Goal: Task Accomplishment & Management: Manage account settings

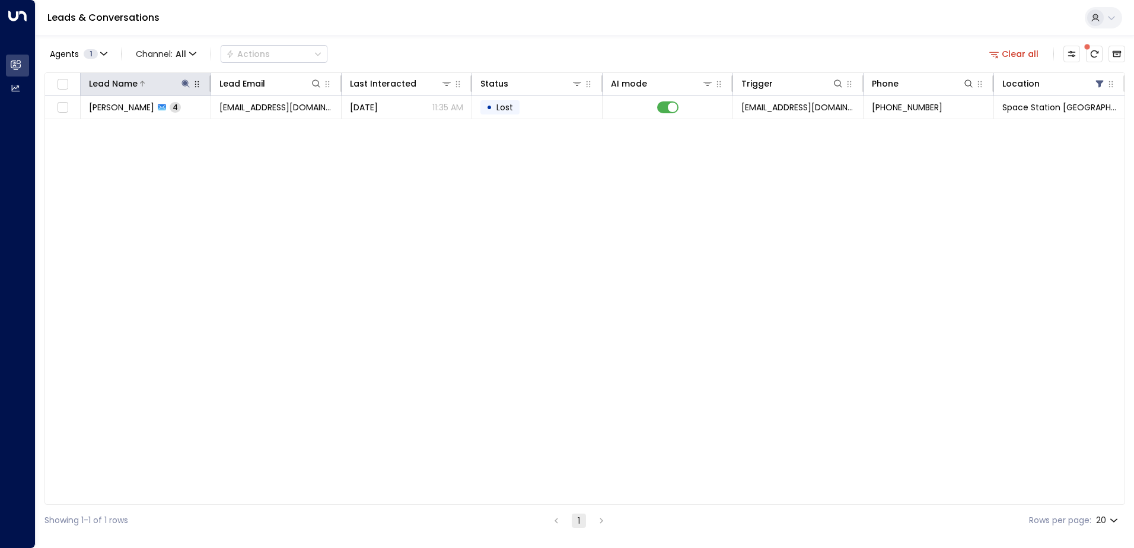
click at [188, 85] on icon at bounding box center [185, 83] width 9 height 9
click at [261, 127] on icon "button" at bounding box center [260, 127] width 8 height 8
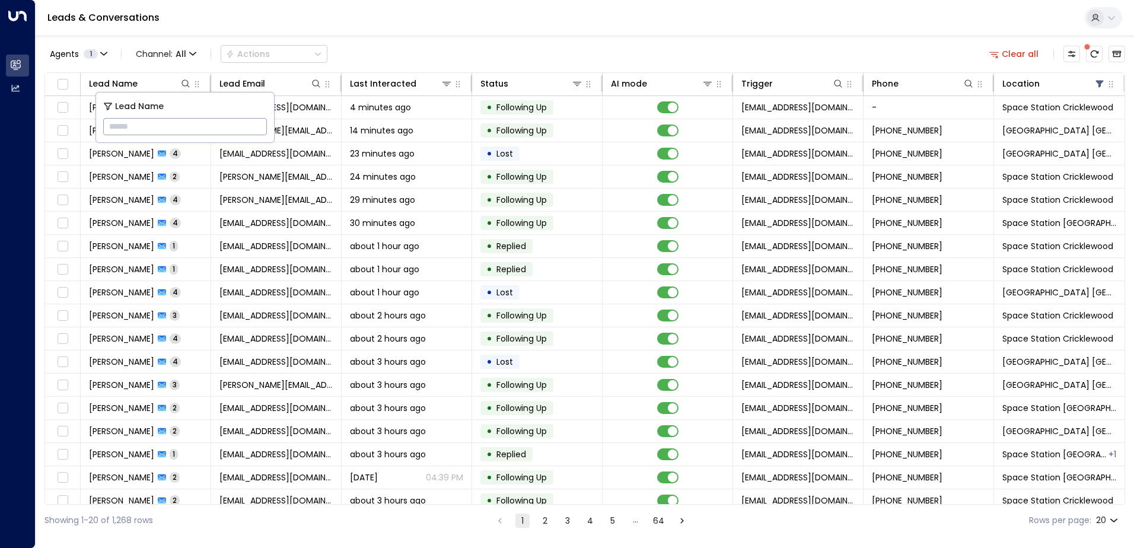
click at [221, 130] on input "text" at bounding box center [185, 127] width 164 height 22
type input "*****"
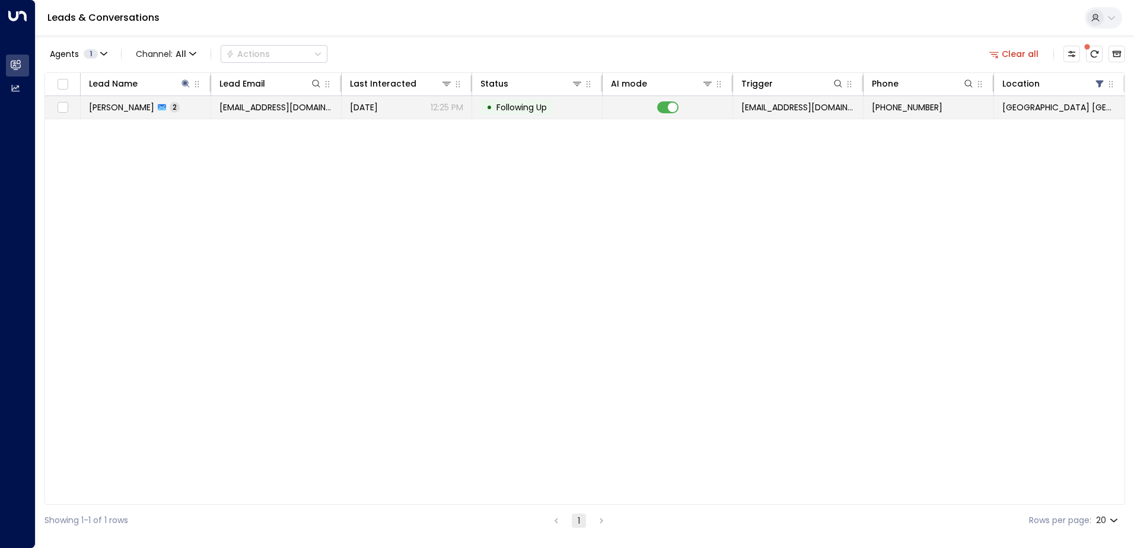
click at [522, 101] on span "Following Up" at bounding box center [521, 107] width 50 height 12
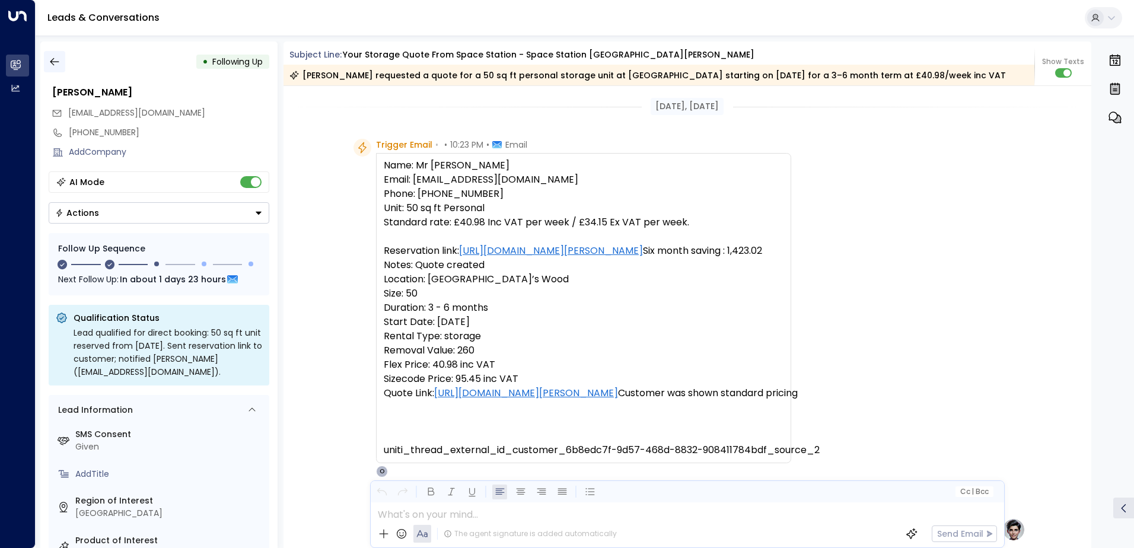
click at [56, 58] on icon "button" at bounding box center [55, 62] width 12 height 12
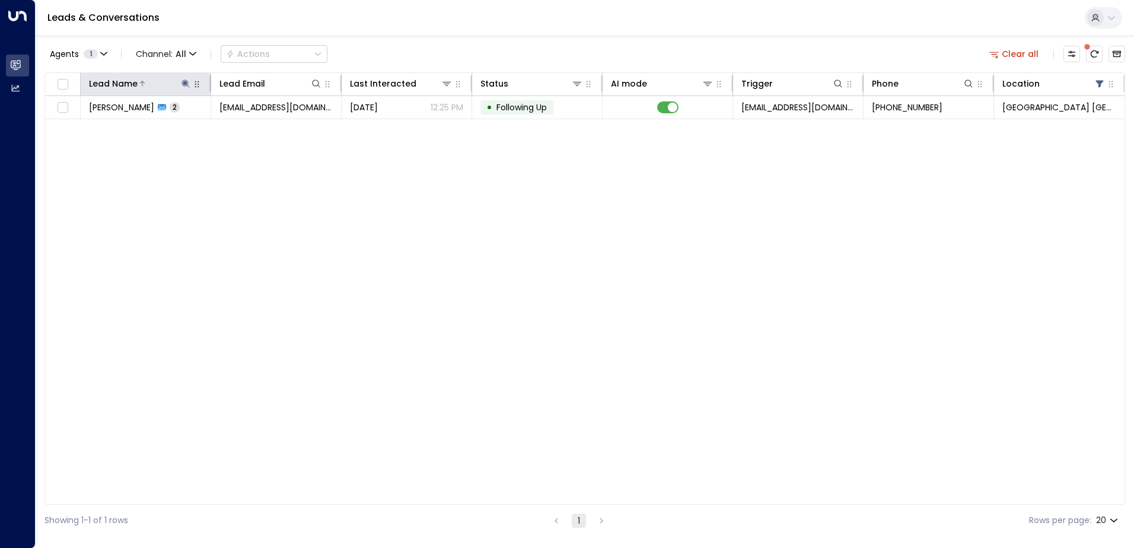
click at [186, 79] on icon at bounding box center [185, 83] width 9 height 9
click at [256, 127] on icon "button" at bounding box center [259, 126] width 9 height 9
click at [225, 127] on input "text" at bounding box center [186, 127] width 164 height 22
type input "******"
click at [491, 39] on div "Agents 1 Channel: All Actions Clear all Lead Name Lead Email Last Interacted St…" at bounding box center [584, 286] width 1080 height 500
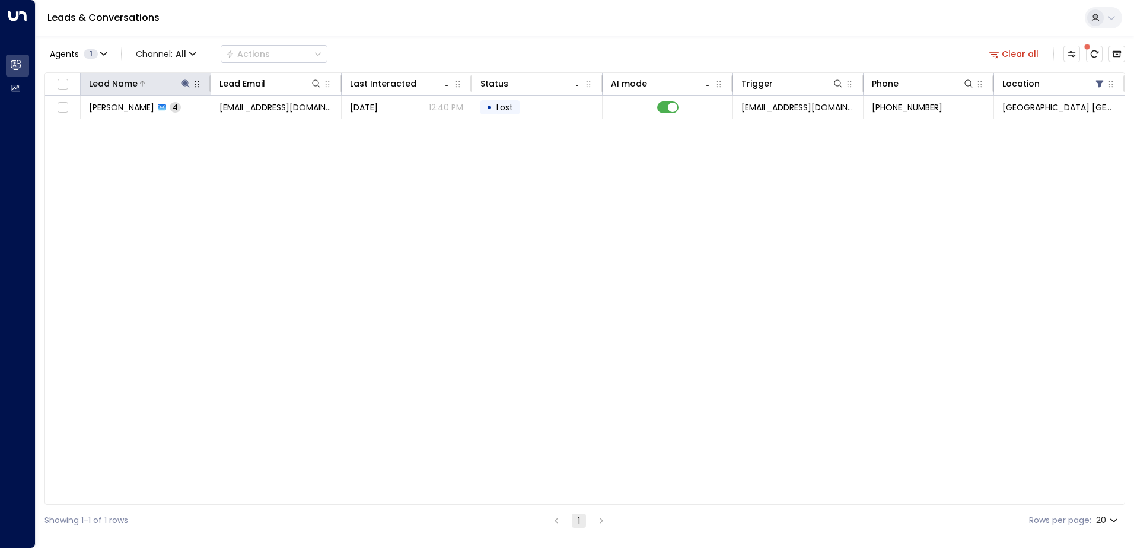
click at [185, 82] on icon at bounding box center [185, 83] width 8 height 8
click at [190, 83] on icon at bounding box center [185, 83] width 9 height 9
click at [261, 125] on icon "button" at bounding box center [260, 127] width 8 height 8
click at [216, 125] on input "text" at bounding box center [186, 127] width 164 height 22
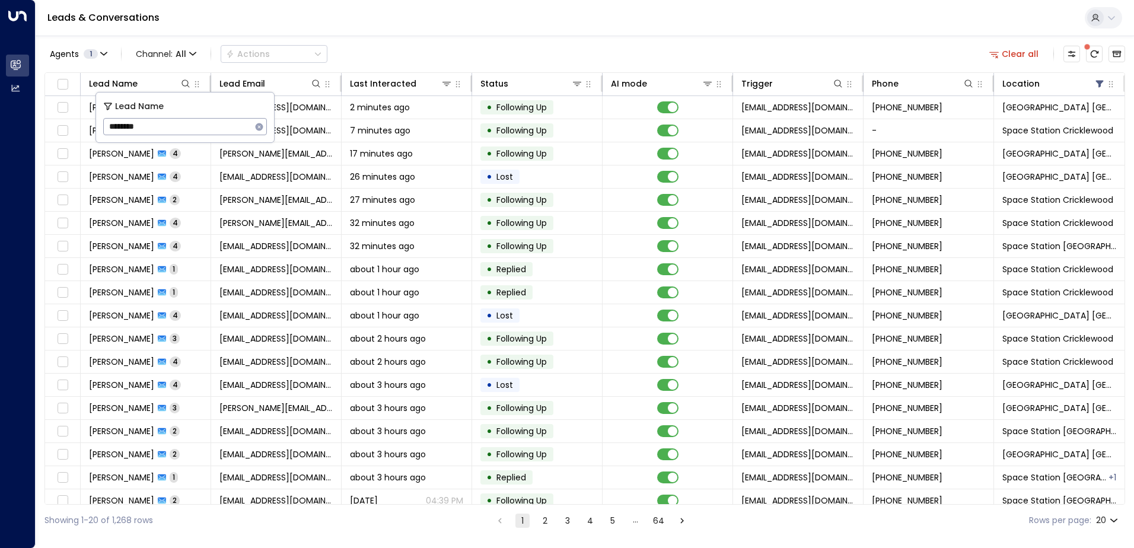
type input "*********"
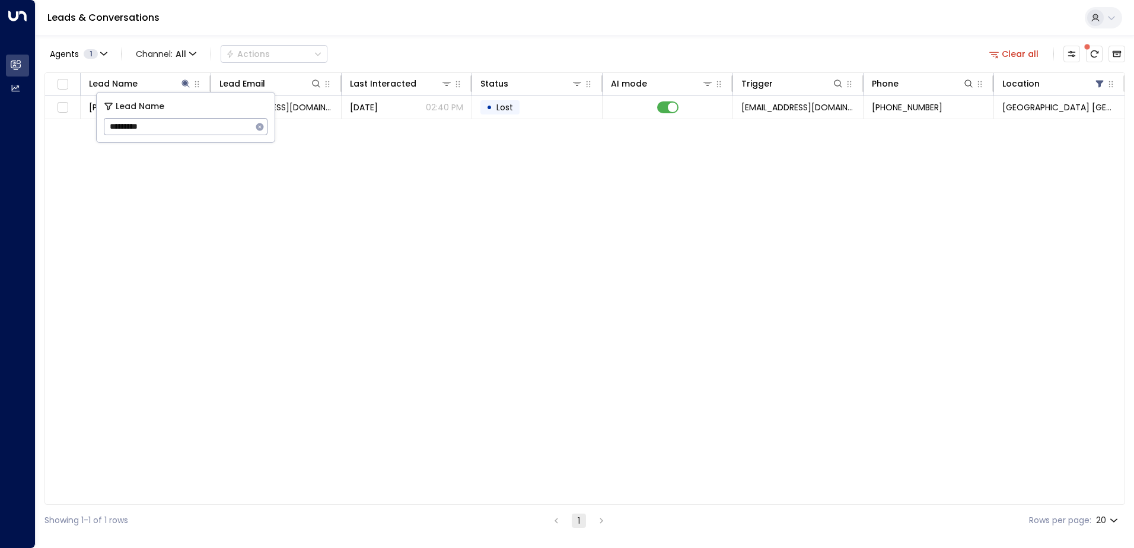
click at [411, 36] on div "Agents 1 Channel: All Actions Clear all Lead Name Lead Email Last Interacted St…" at bounding box center [584, 286] width 1080 height 500
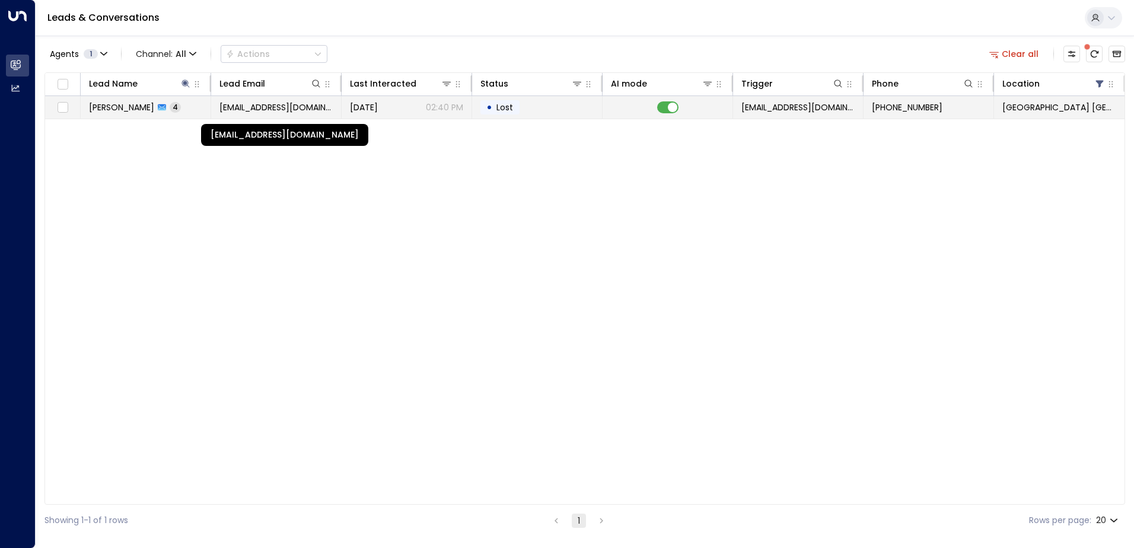
click at [302, 106] on span "[EMAIL_ADDRESS][DOMAIN_NAME]" at bounding box center [275, 107] width 113 height 12
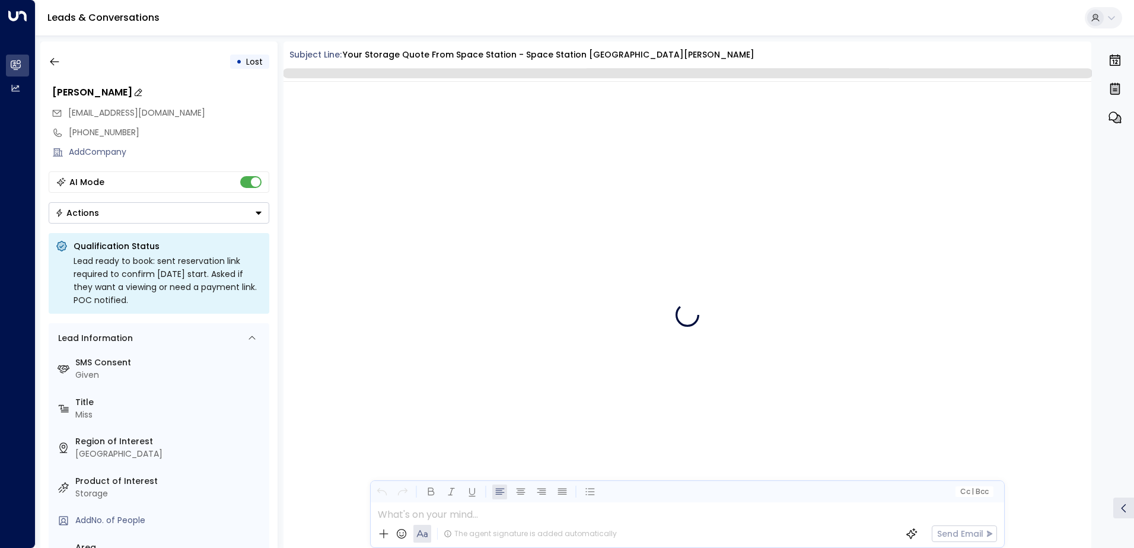
scroll to position [1300, 0]
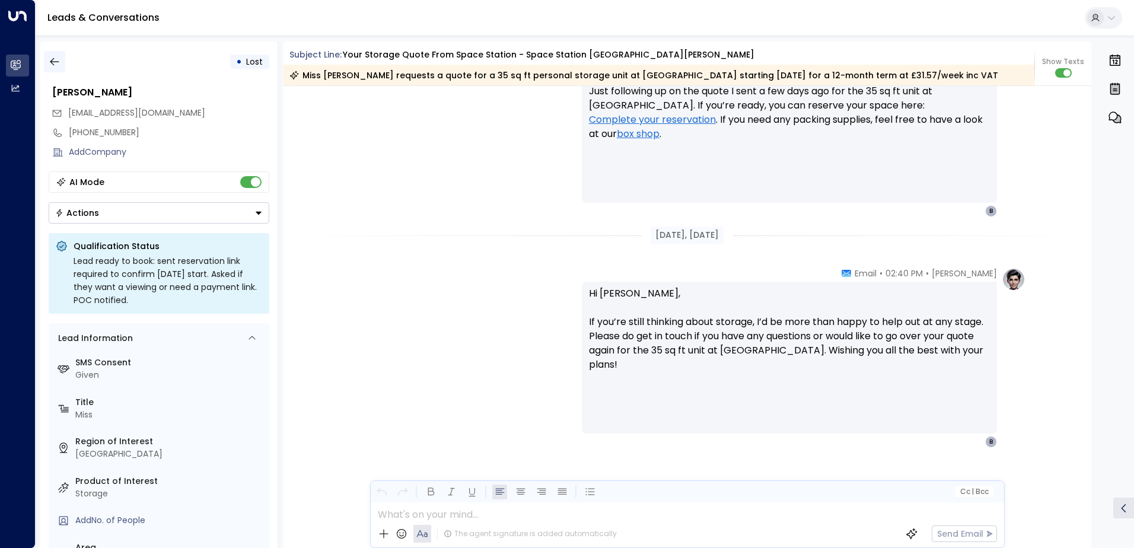
click at [54, 62] on icon "button" at bounding box center [54, 62] width 9 height 8
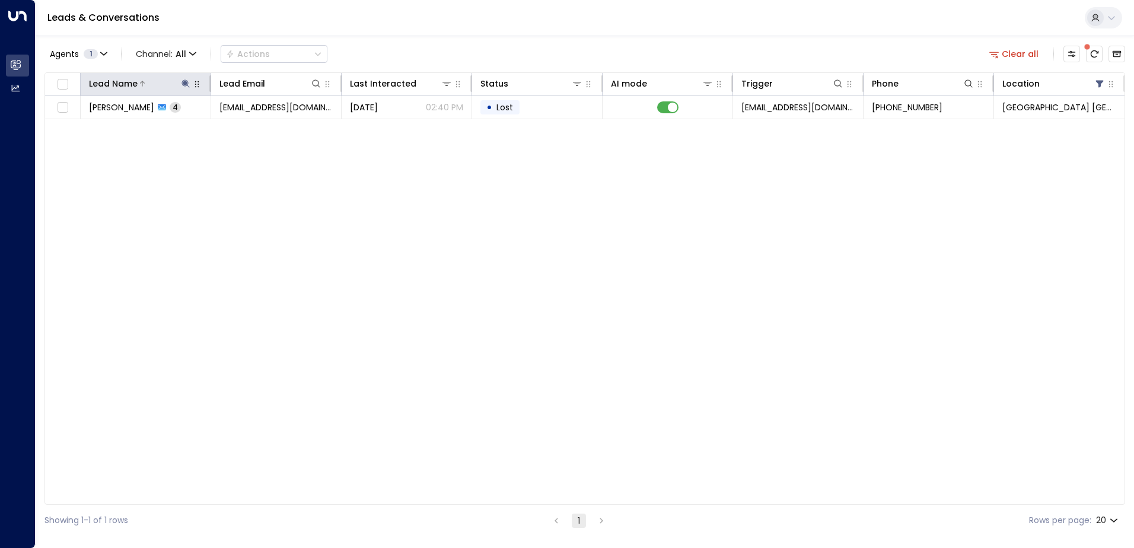
click at [188, 78] on button at bounding box center [186, 84] width 12 height 12
click at [262, 126] on icon "button" at bounding box center [260, 127] width 8 height 8
click at [241, 124] on input "text" at bounding box center [186, 127] width 164 height 22
type input "*******"
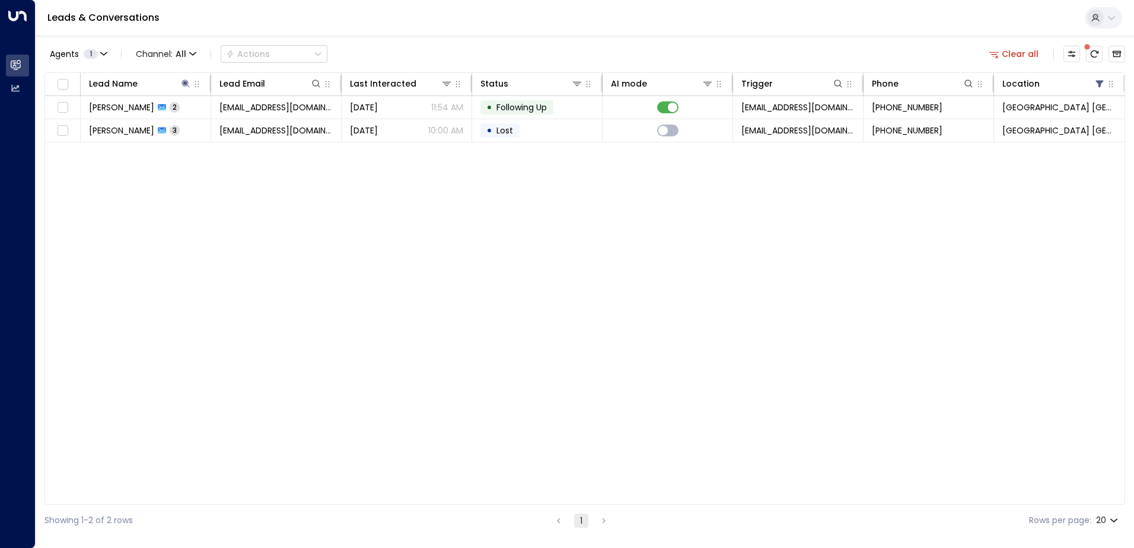
click at [540, 44] on div "Agents 1 Channel: All Actions Clear all" at bounding box center [584, 54] width 1080 height 25
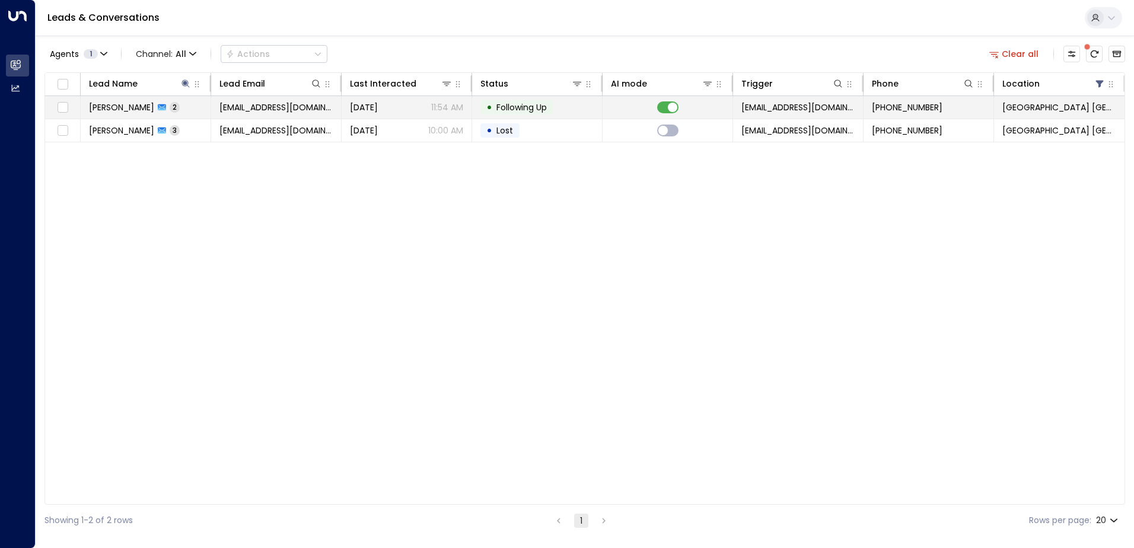
click at [167, 108] on div "[PERSON_NAME] 2" at bounding box center [134, 107] width 91 height 12
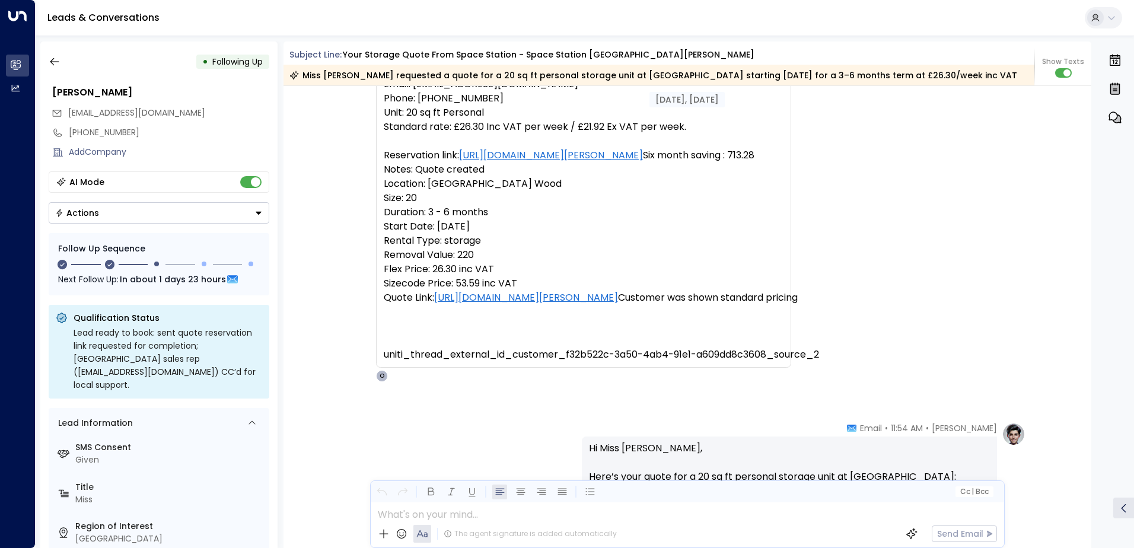
scroll to position [970, 0]
click at [57, 69] on button "button" at bounding box center [54, 61] width 21 height 21
